Goal: Navigation & Orientation: Find specific page/section

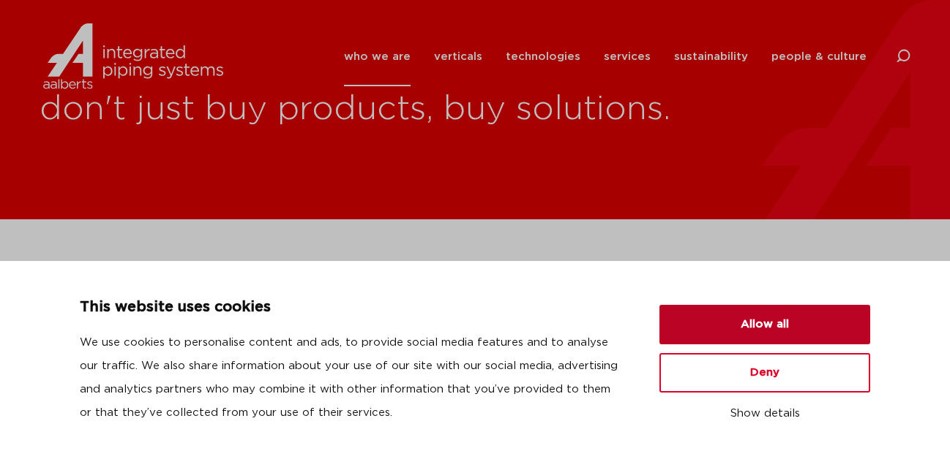
click at [801, 331] on button "Allow all" at bounding box center [764, 325] width 211 height 40
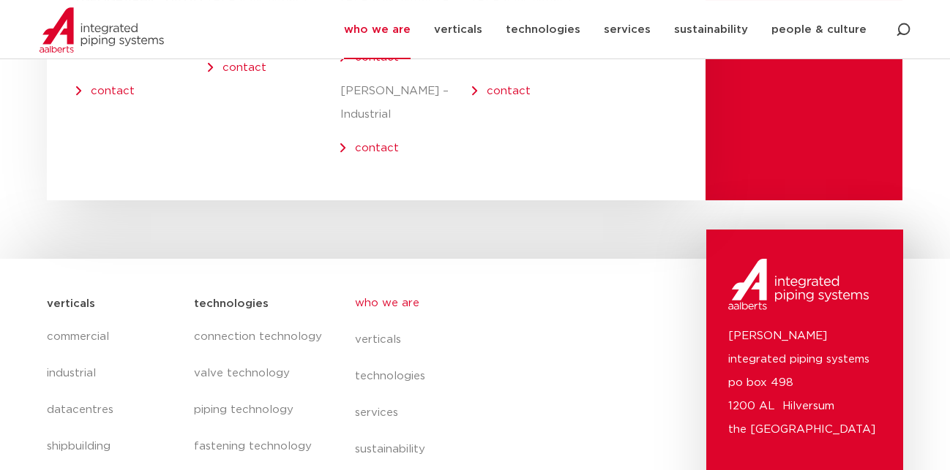
scroll to position [6215, 0]
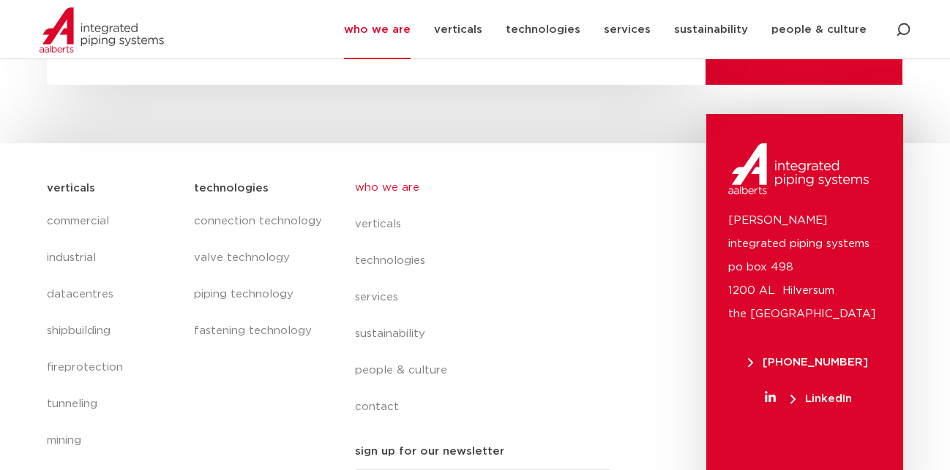
click at [386, 170] on link "who we are" at bounding box center [489, 188] width 268 height 37
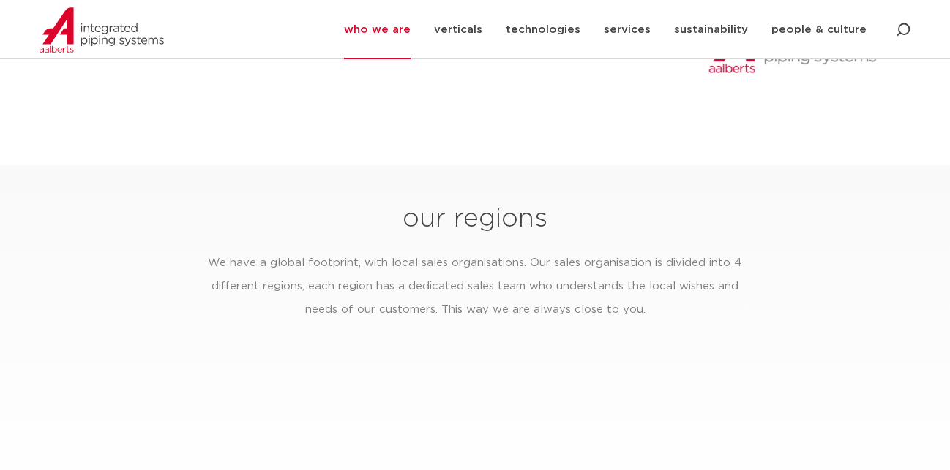
scroll to position [2462, 0]
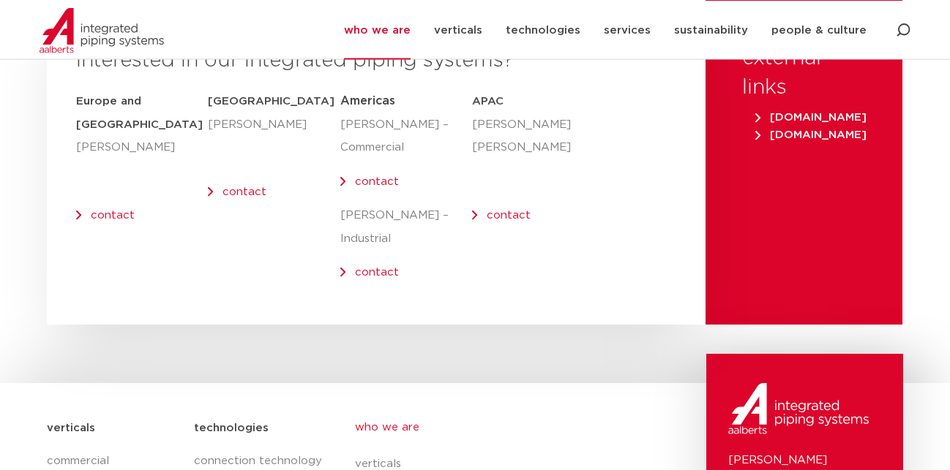
scroll to position [6215, 0]
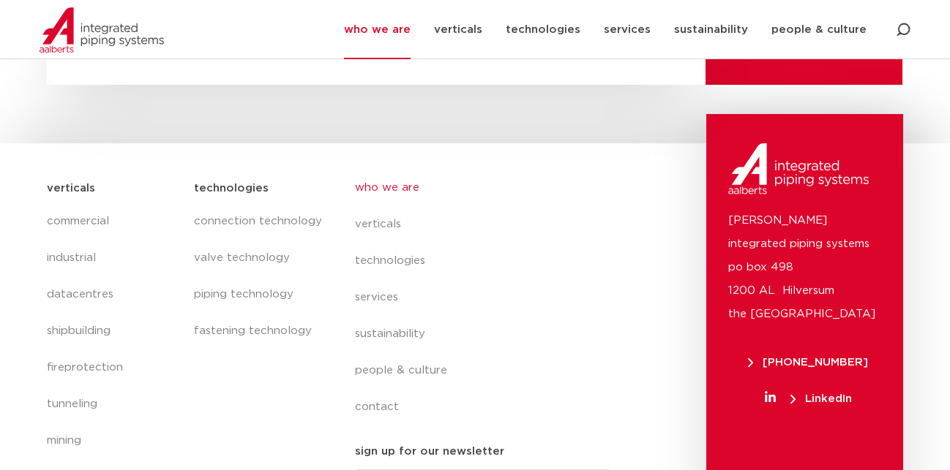
click at [841, 394] on span "LinkedIn" at bounding box center [820, 399] width 61 height 11
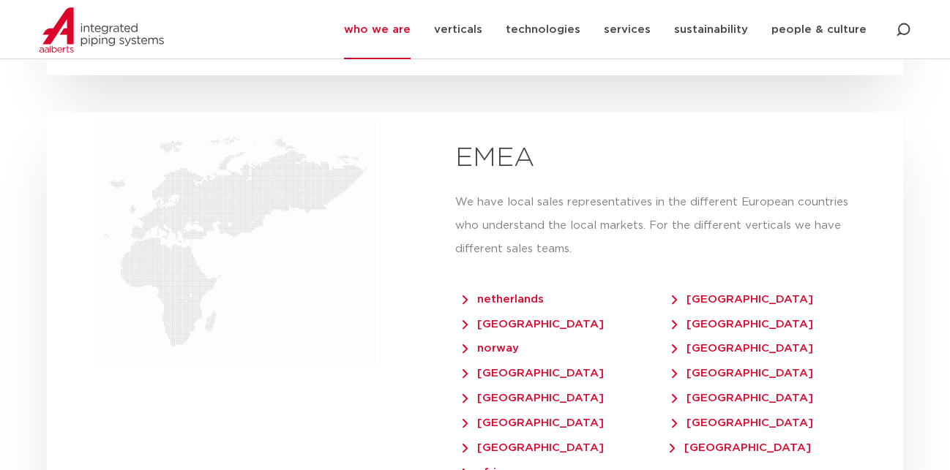
scroll to position [2633, 0]
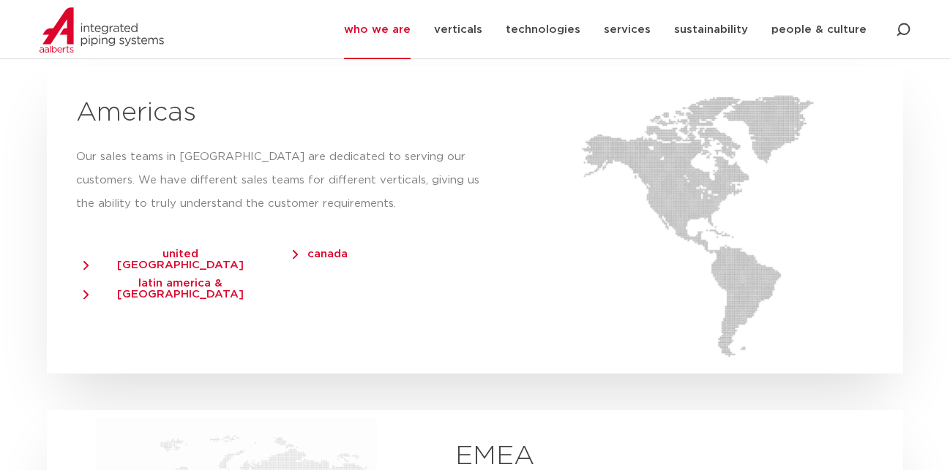
click at [166, 249] on span "united [GEOGRAPHIC_DATA]" at bounding box center [173, 260] width 180 height 22
